Goal: Information Seeking & Learning: Learn about a topic

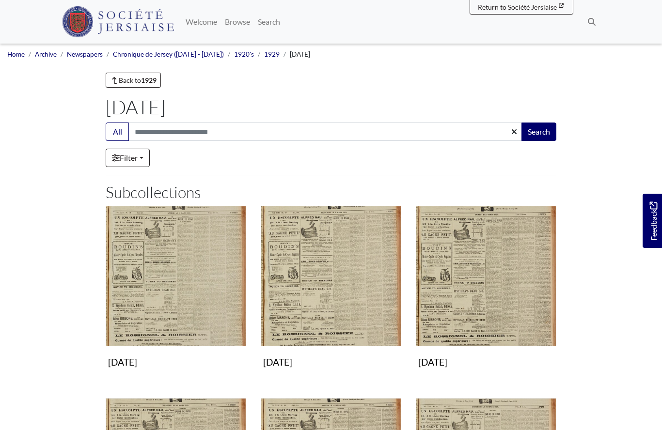
scroll to position [445, 0]
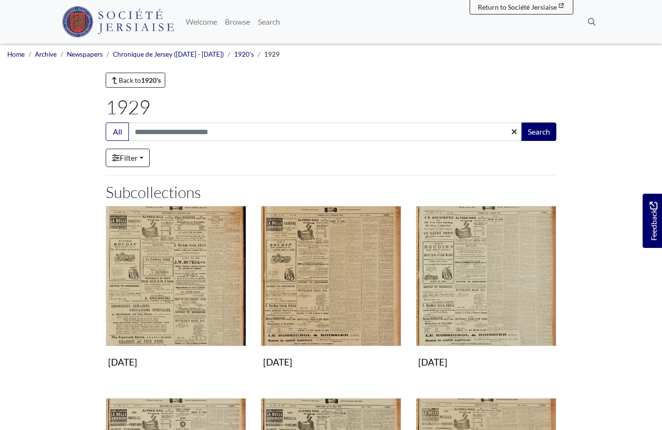
scroll to position [138, 0]
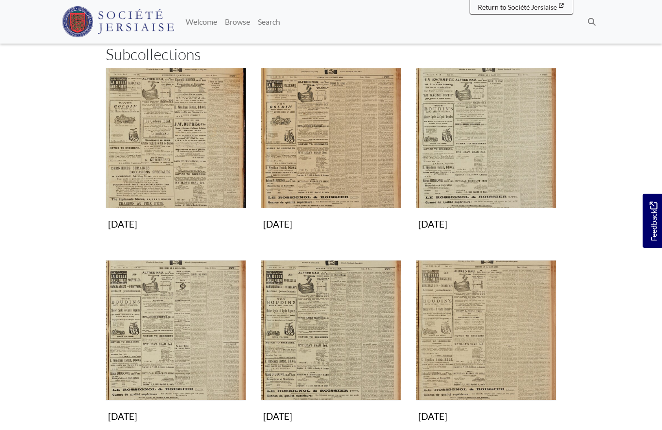
click at [201, 355] on img "Subcollection" at bounding box center [176, 330] width 140 height 140
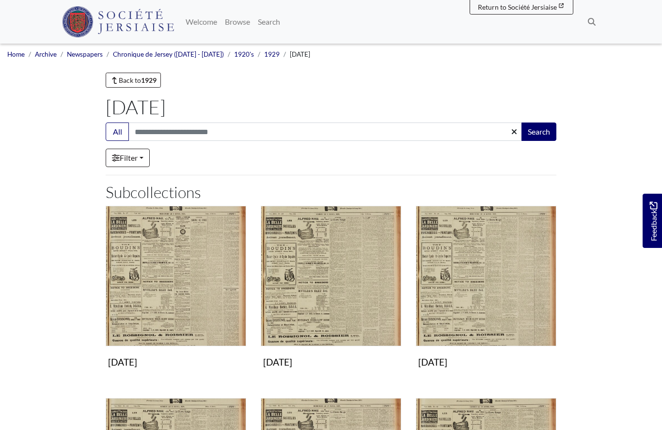
click at [320, 284] on img "Subcollection" at bounding box center [331, 276] width 140 height 140
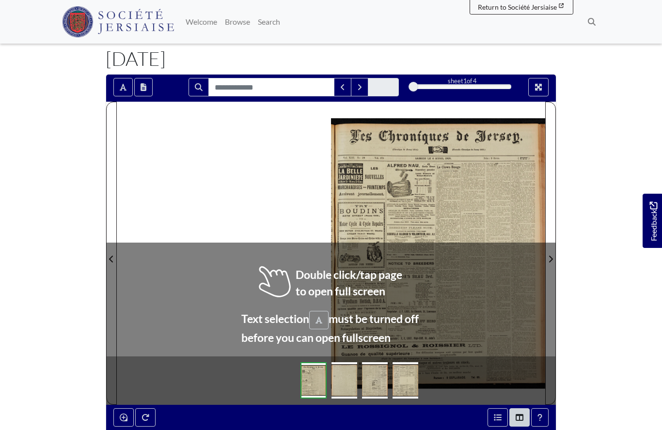
scroll to position [57, 0]
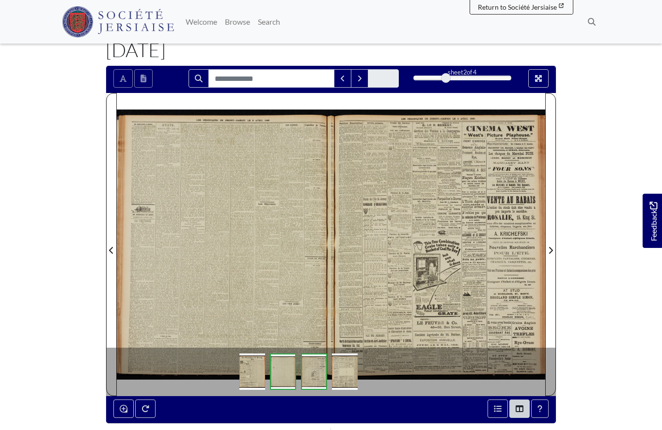
scroll to position [99, 0]
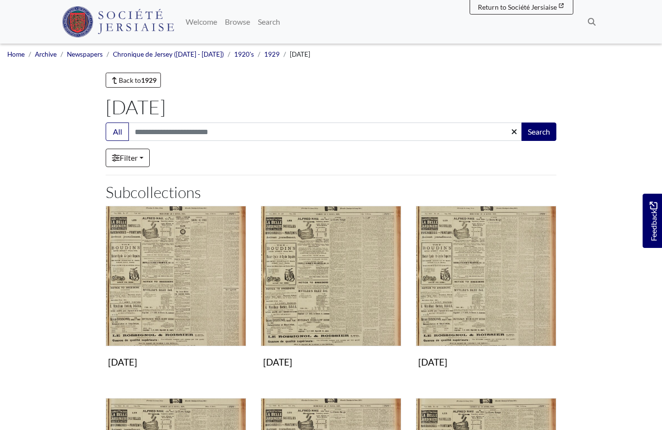
click at [454, 285] on img "Subcollection" at bounding box center [486, 276] width 140 height 140
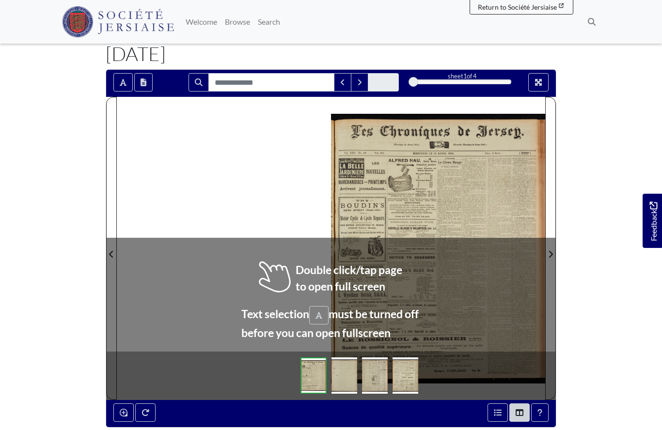
scroll to position [56, 0]
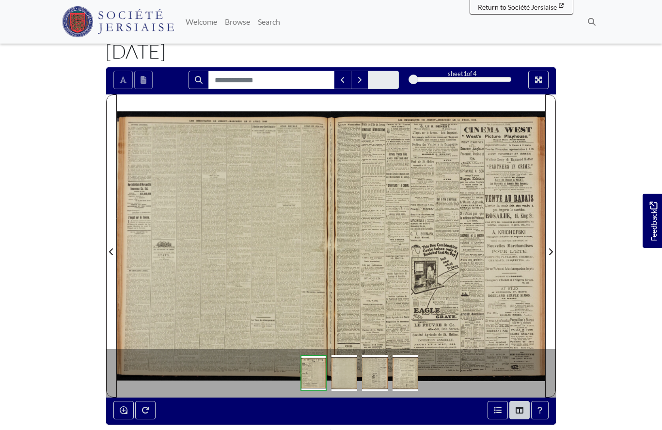
scroll to position [98, 0]
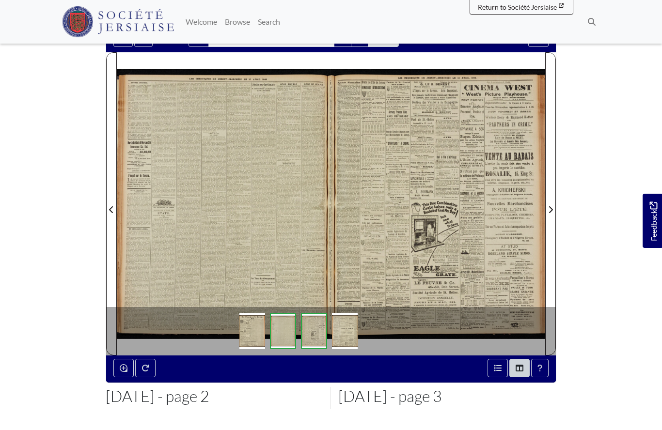
click at [233, 254] on div at bounding box center [224, 203] width 214 height 303
